Goal: Find specific page/section: Locate item on page

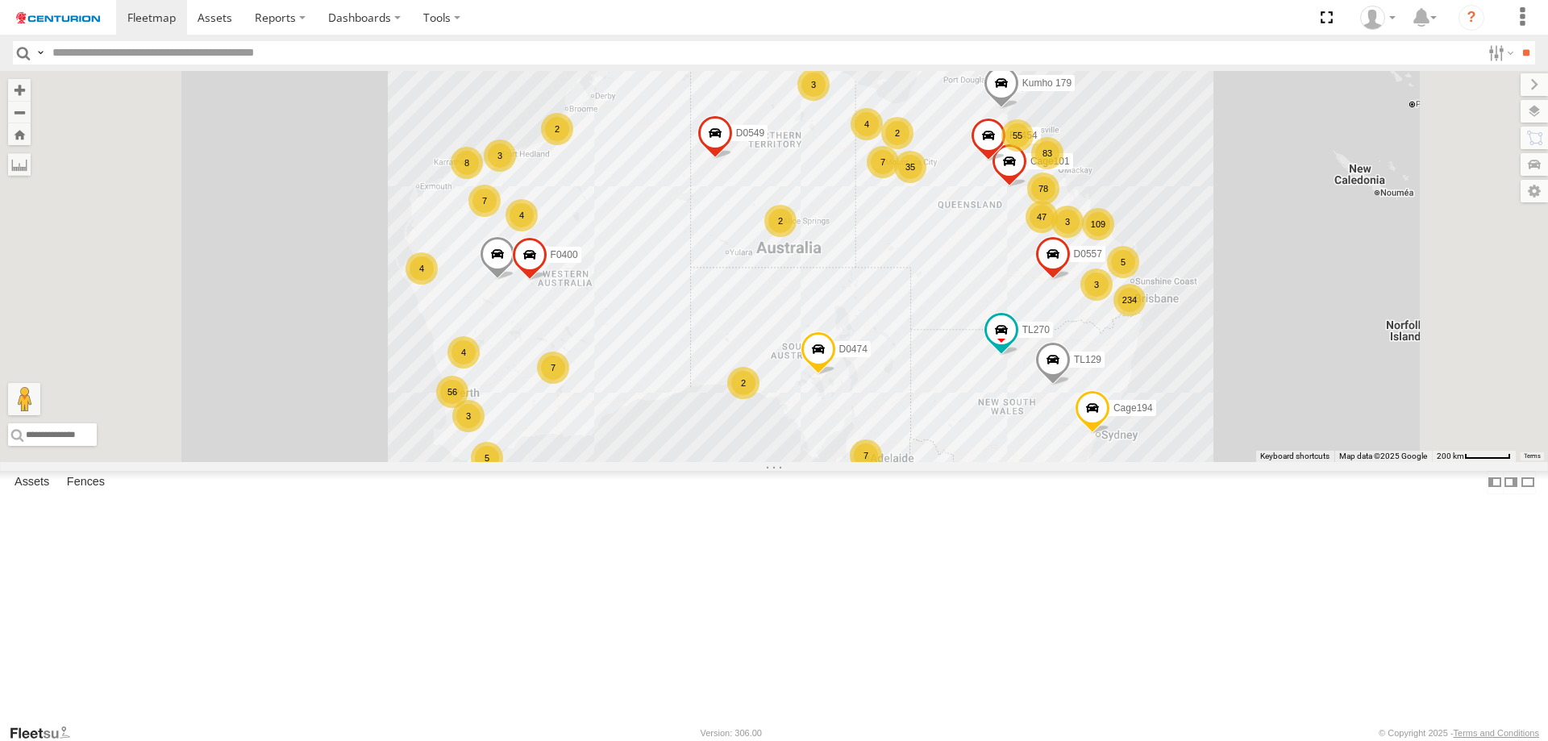
click at [85, 56] on input "text" at bounding box center [763, 52] width 1435 height 23
type input "*****"
click at [1517, 41] on input "**" at bounding box center [1526, 52] width 19 height 23
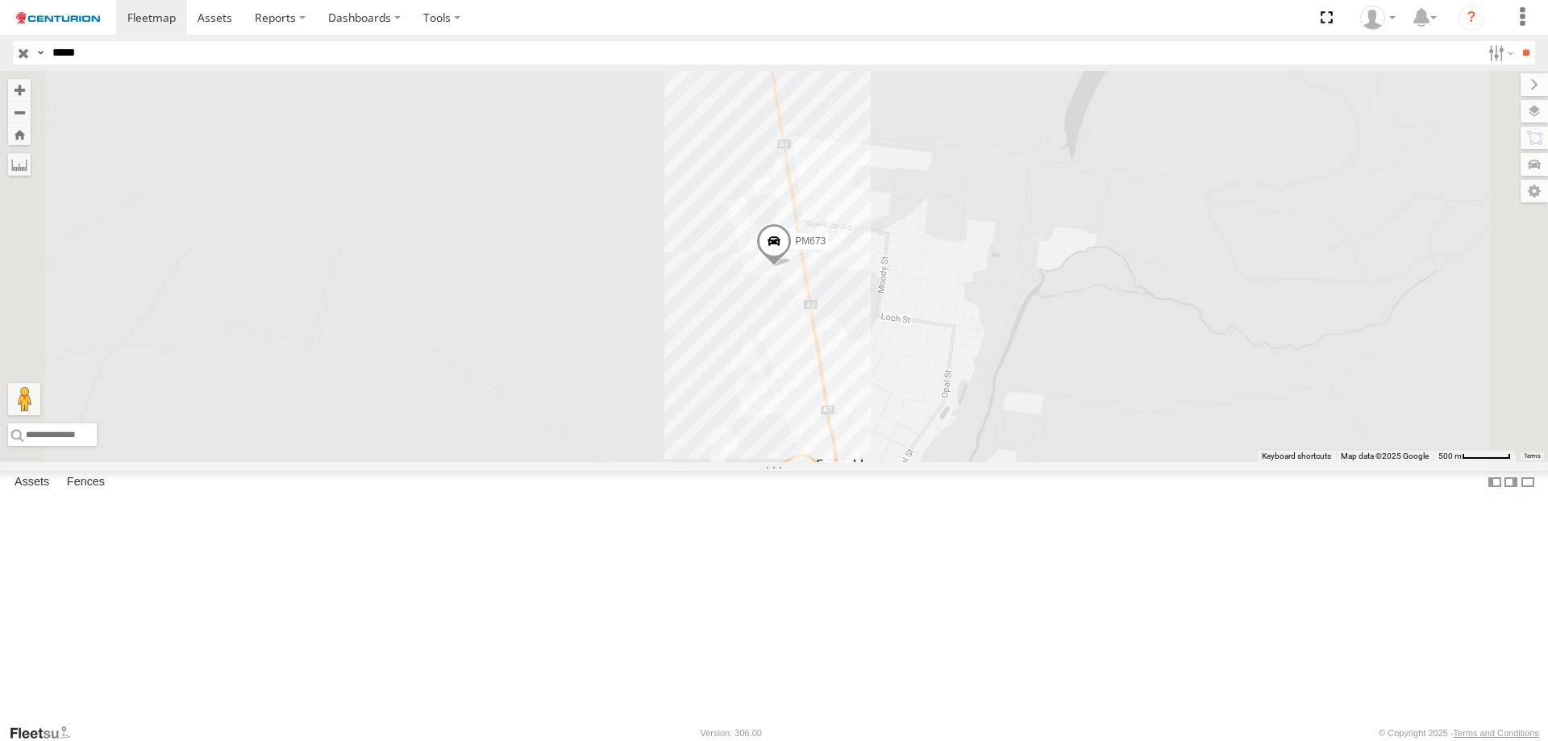
click at [792, 267] on span at bounding box center [773, 245] width 35 height 44
